Goal: Find specific page/section: Find specific page/section

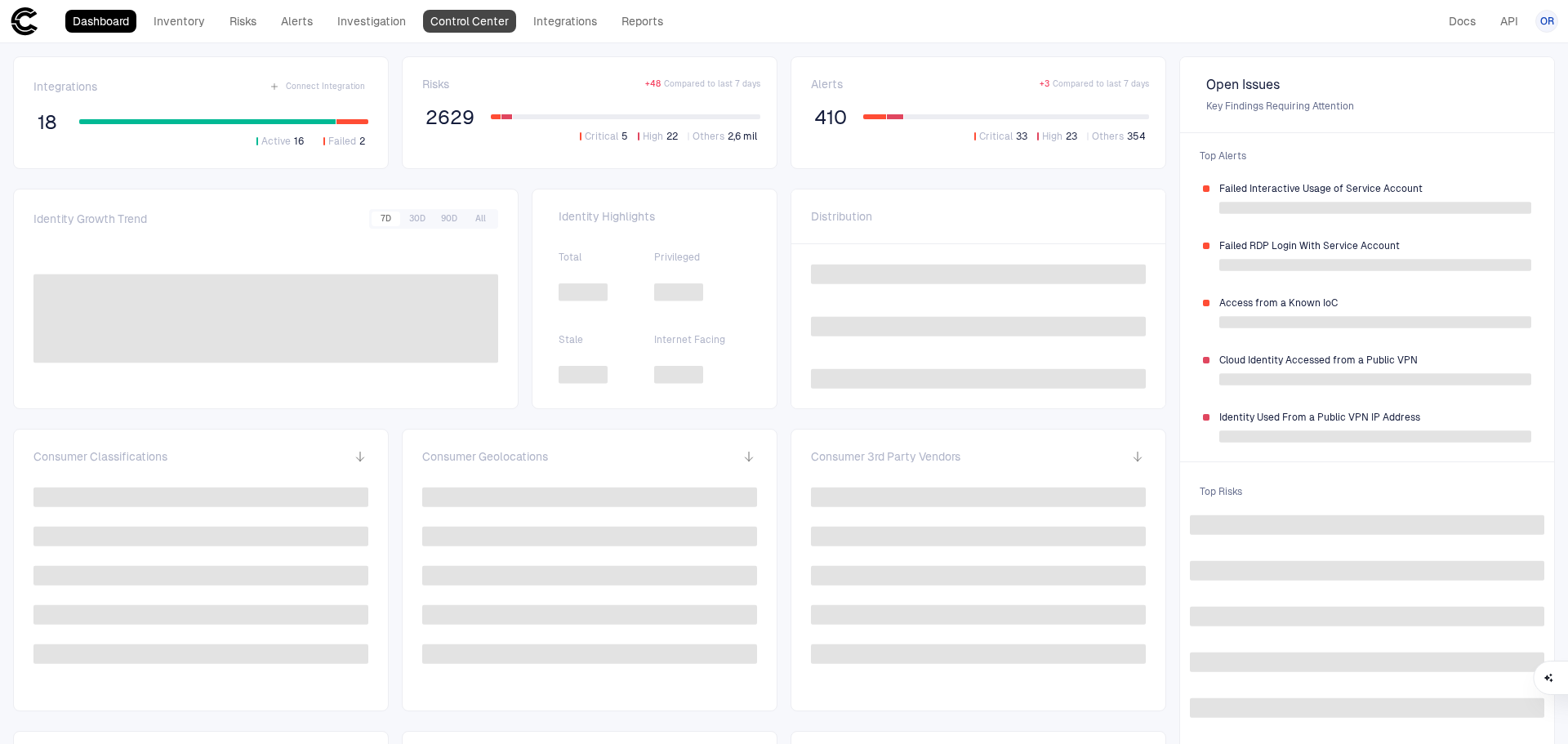
click at [484, 29] on link "Control Center" at bounding box center [470, 21] width 93 height 23
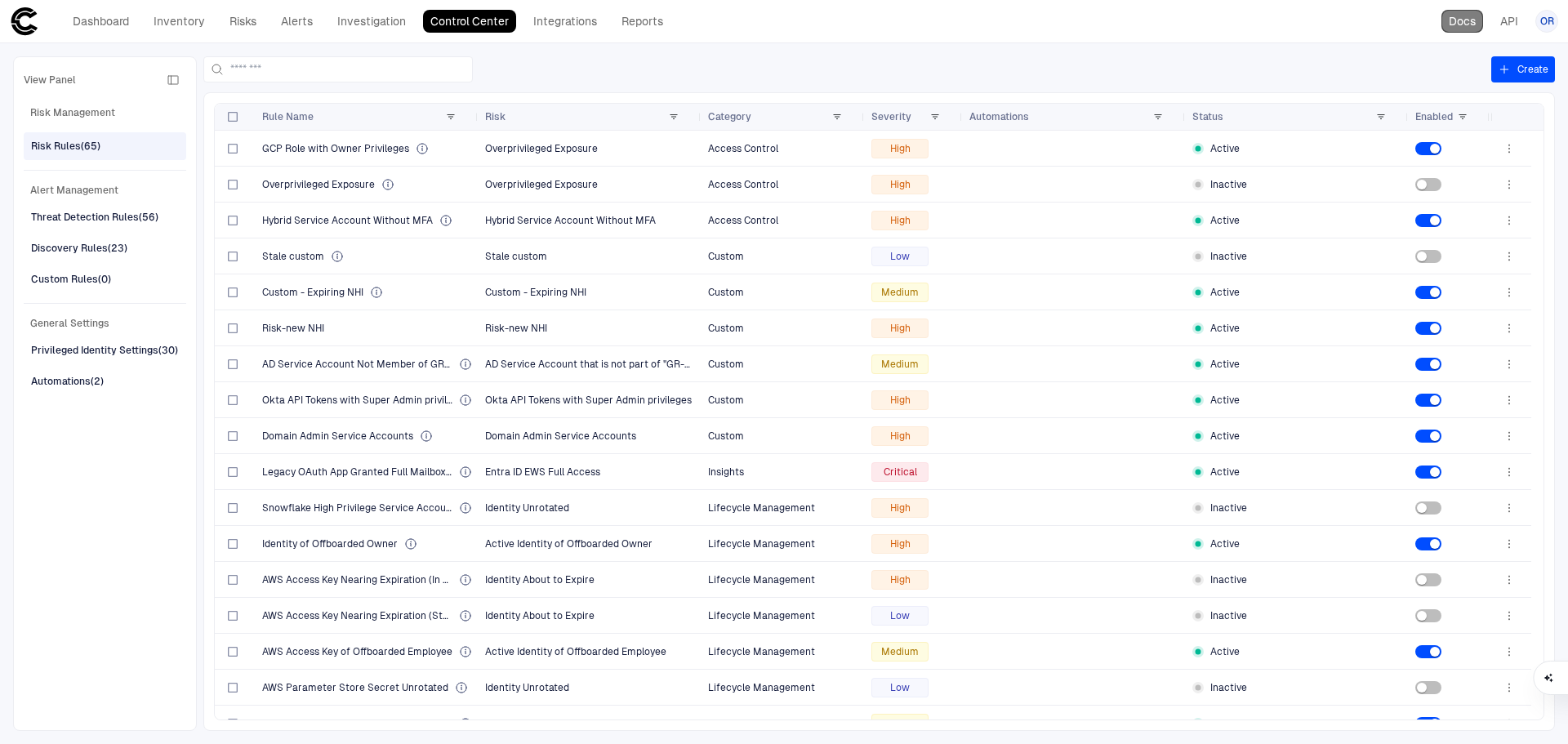
click at [1471, 25] on link "Docs" at bounding box center [1462, 21] width 42 height 23
click at [249, 25] on link "Risks" at bounding box center [243, 21] width 42 height 23
